Goal: Find specific page/section: Find specific page/section

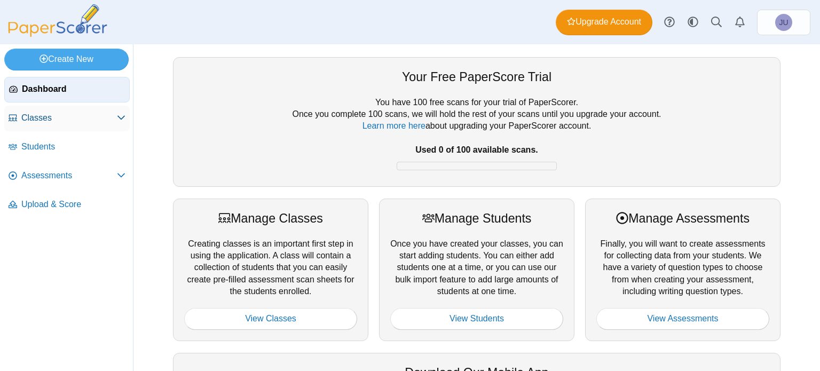
click at [120, 118] on use at bounding box center [120, 118] width 7 height 4
click at [120, 177] on span "Students" at bounding box center [73, 176] width 104 height 12
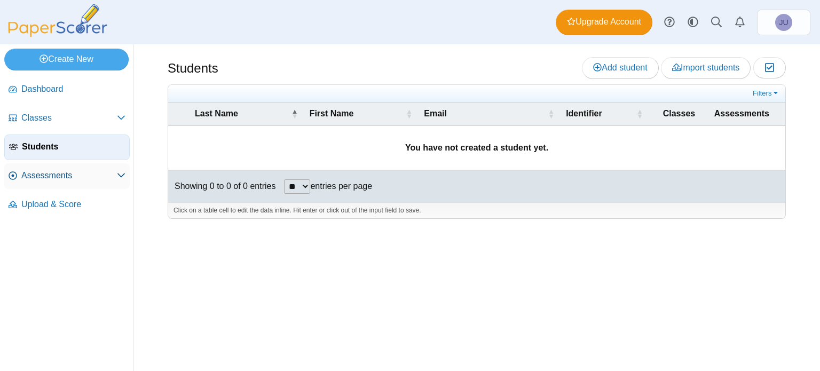
click at [116, 177] on span "Assessments" at bounding box center [69, 176] width 96 height 12
